Goal: Task Accomplishment & Management: Use online tool/utility

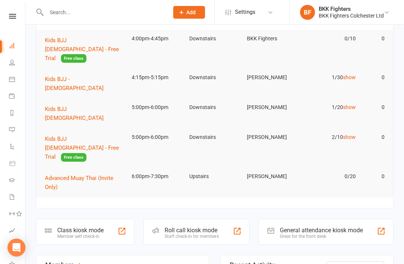
scroll to position [86, 0]
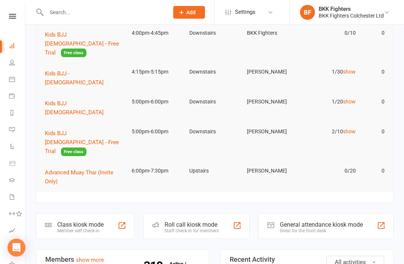
click at [303, 221] on div at bounding box center [381, 225] width 9 height 9
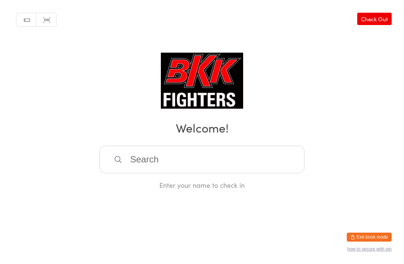
click at [202, 167] on input "search" at bounding box center [202, 160] width 205 height 28
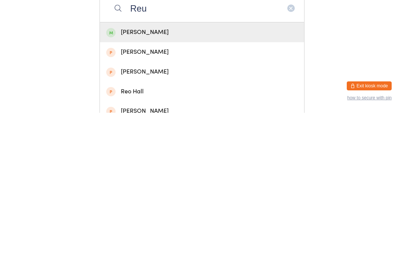
type input "Reu"
click at [180, 179] on div "Reuben Halls" at bounding box center [202, 184] width 192 height 10
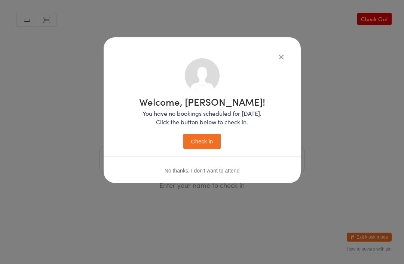
click at [200, 145] on button "Check in" at bounding box center [201, 141] width 37 height 15
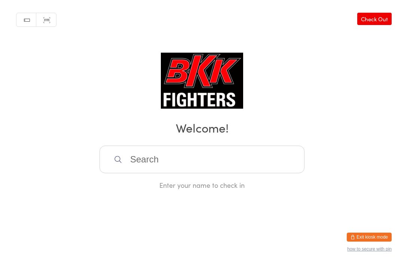
click at [212, 163] on input "search" at bounding box center [202, 160] width 205 height 28
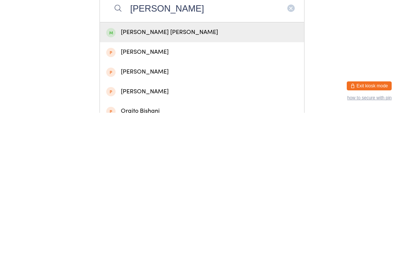
type input "Ishan"
click at [205, 174] on div "[PERSON_NAME] [PERSON_NAME]" at bounding box center [202, 184] width 204 height 20
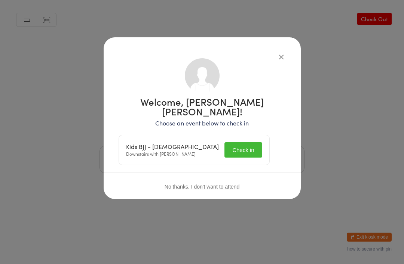
click at [252, 143] on button "Check in" at bounding box center [242, 150] width 37 height 15
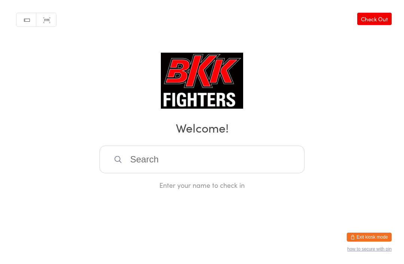
click at [187, 184] on div "Enter your name to check in" at bounding box center [202, 168] width 205 height 44
click at [186, 183] on div "Enter your name to check in" at bounding box center [202, 168] width 205 height 44
click at [171, 174] on input "search" at bounding box center [202, 160] width 205 height 28
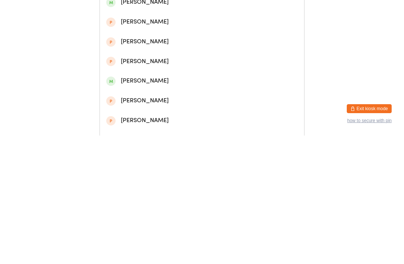
scroll to position [169, 0]
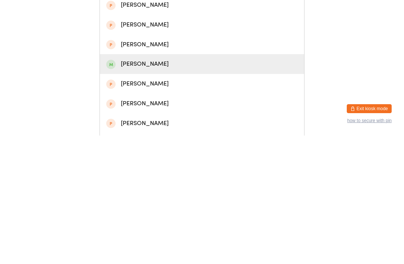
type input "Thomas"
click at [159, 188] on div "Thomas Stock" at bounding box center [202, 193] width 192 height 10
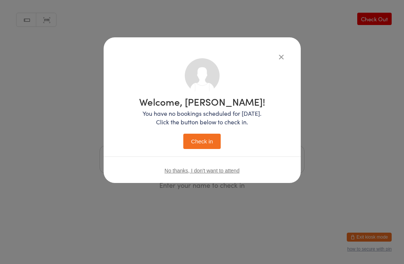
click at [193, 135] on button "Check in" at bounding box center [201, 141] width 37 height 15
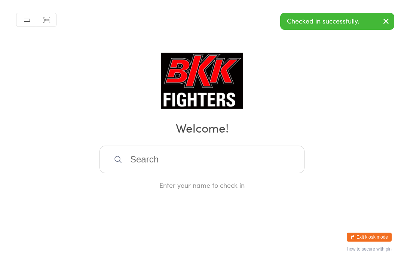
click at [337, 94] on div "Manual search Scanner input Check Out Welcome! Enter your name to check in" at bounding box center [202, 95] width 404 height 190
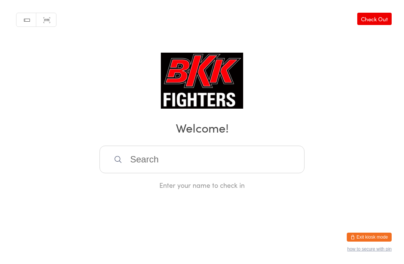
click at [220, 174] on input "search" at bounding box center [202, 160] width 205 height 28
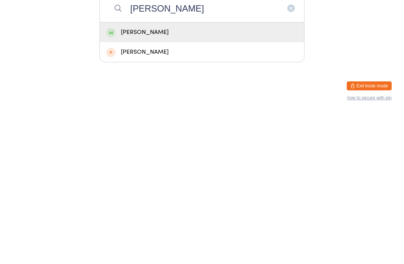
type input "Ezra"
click at [190, 179] on div "Ezra Armitage" at bounding box center [202, 184] width 192 height 10
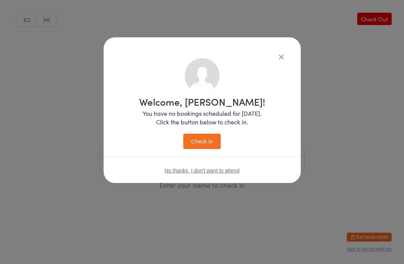
click at [211, 144] on button "Check in" at bounding box center [201, 141] width 37 height 15
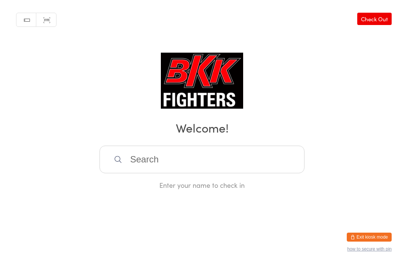
click at [208, 172] on input "search" at bounding box center [202, 160] width 205 height 28
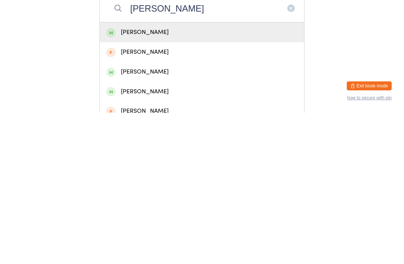
type input "Charlie"
click at [193, 179] on div "Charlie Gray" at bounding box center [202, 184] width 192 height 10
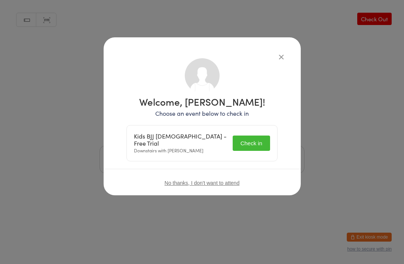
click at [258, 142] on button "Check in" at bounding box center [251, 143] width 37 height 15
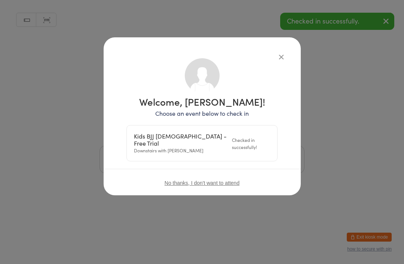
click at [293, 55] on div "Welcome, Charlie Gray! Choose an event below to check in Kids BJJ 8-12 yrs old …" at bounding box center [202, 116] width 197 height 158
click at [282, 60] on icon "button" at bounding box center [281, 57] width 8 height 8
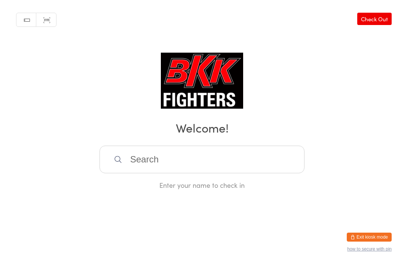
click at [150, 161] on input "search" at bounding box center [202, 160] width 205 height 28
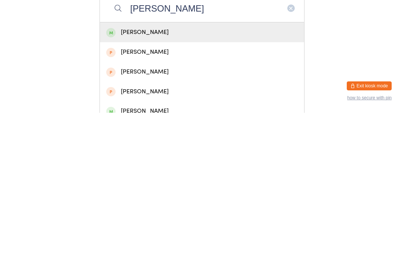
type input "Antoni"
click at [135, 179] on div "[PERSON_NAME]" at bounding box center [202, 184] width 192 height 10
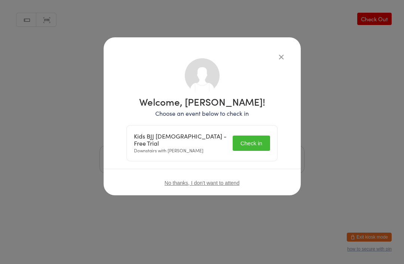
click at [248, 140] on button "Check in" at bounding box center [251, 143] width 37 height 15
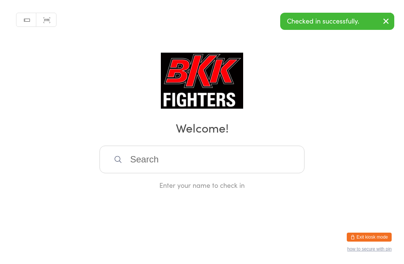
click at [381, 15] on button "button" at bounding box center [386, 21] width 16 height 17
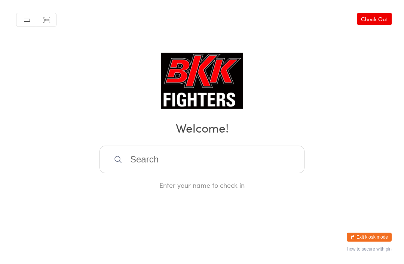
click at [170, 158] on input "search" at bounding box center [202, 160] width 205 height 28
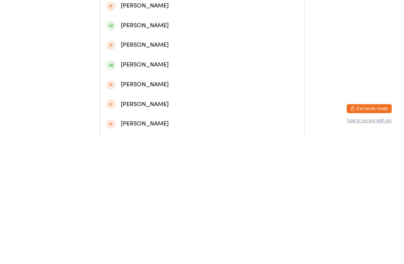
scroll to position [191, 0]
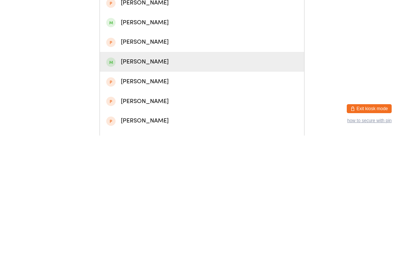
type input "Danny"
click at [162, 186] on div "Danny Barford" at bounding box center [202, 191] width 192 height 10
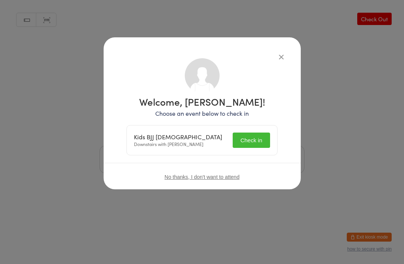
click at [259, 141] on button "Check in" at bounding box center [251, 140] width 37 height 15
